Goal: Find contact information: Find contact information

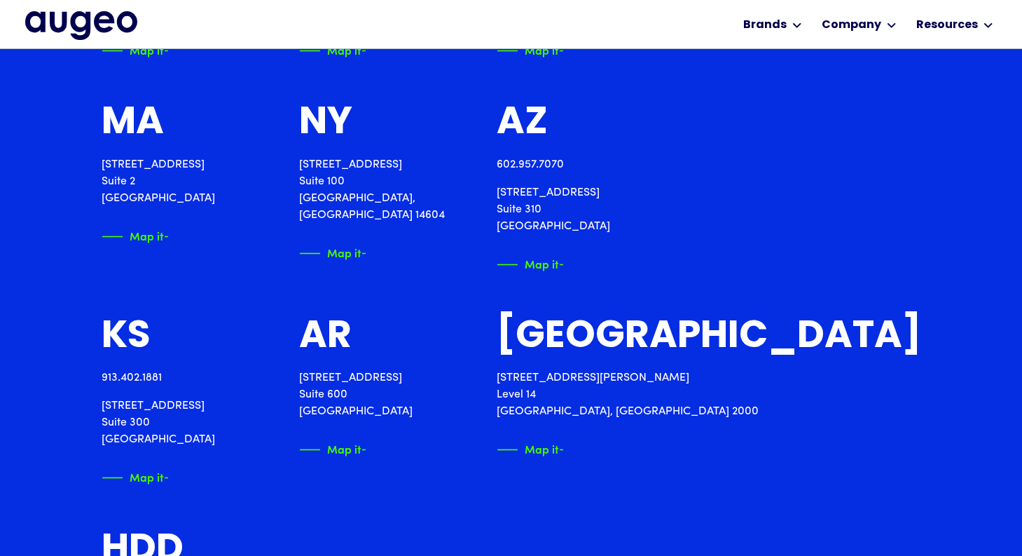
scroll to position [1762, 0]
